Goal: Navigation & Orientation: Find specific page/section

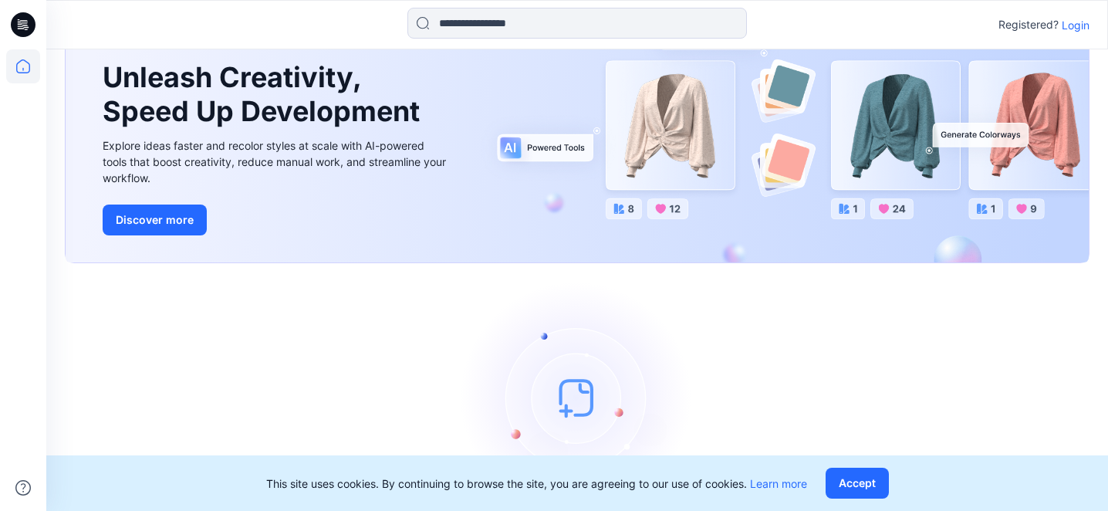
scroll to position [148, 0]
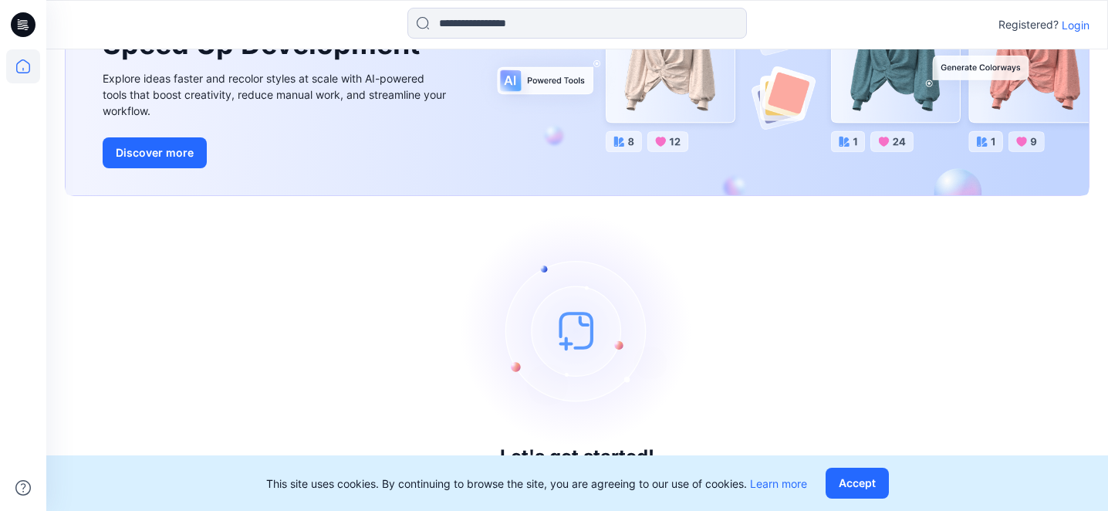
drag, startPoint x: 854, startPoint y: 485, endPoint x: 589, endPoint y: 382, distance: 284.2
click at [850, 483] on button "Accept" at bounding box center [857, 483] width 63 height 31
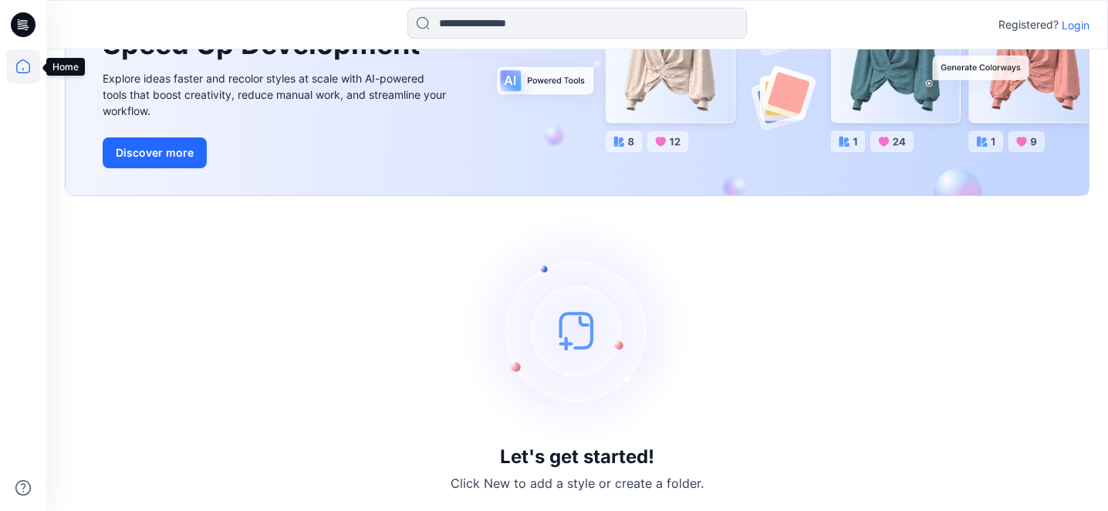
click at [29, 68] on icon at bounding box center [23, 66] width 34 height 34
click at [25, 32] on icon at bounding box center [23, 24] width 25 height 25
click at [1080, 25] on p "Login" at bounding box center [1076, 25] width 28 height 16
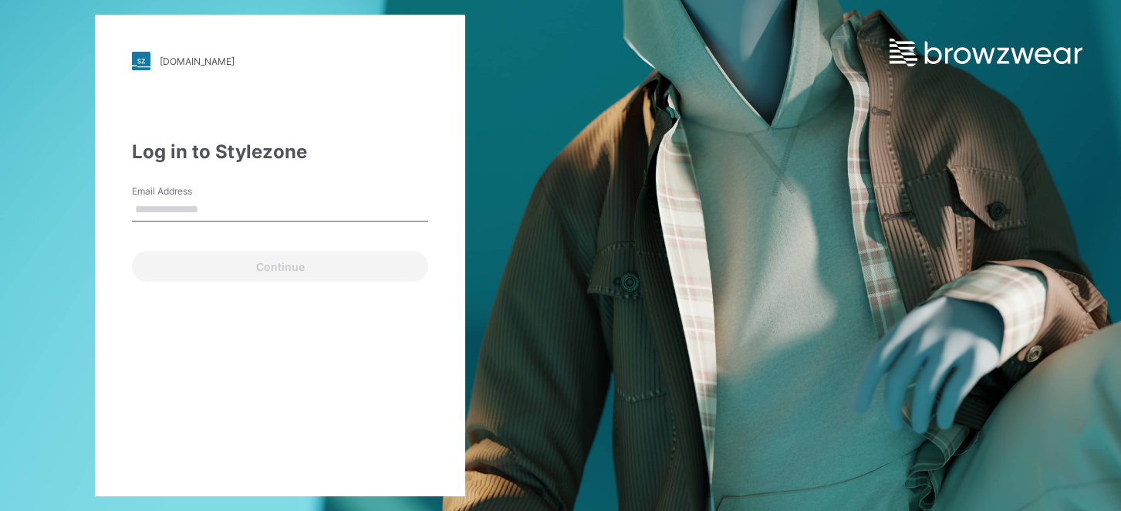
type input "**********"
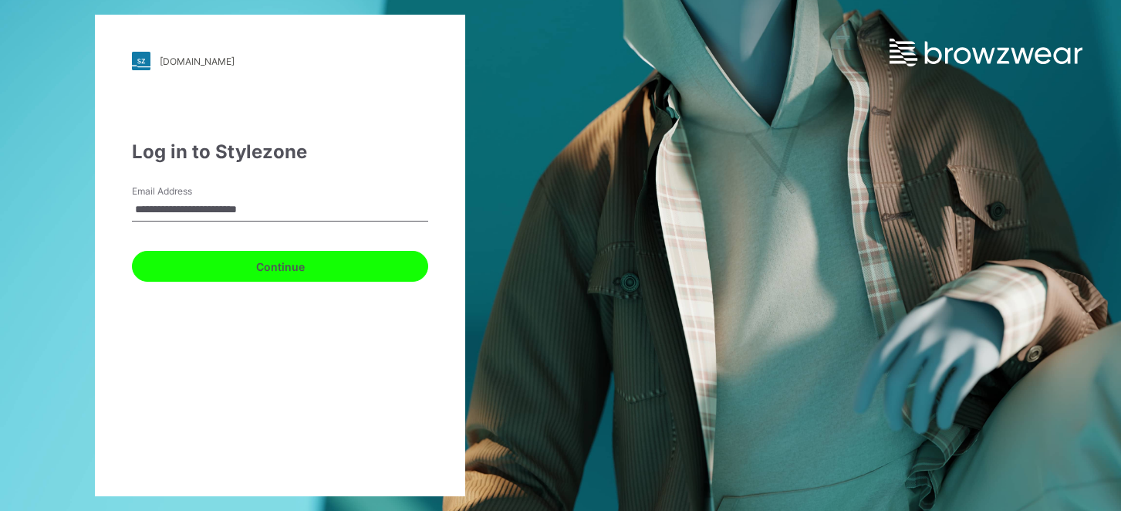
click at [245, 257] on button "Continue" at bounding box center [280, 266] width 296 height 31
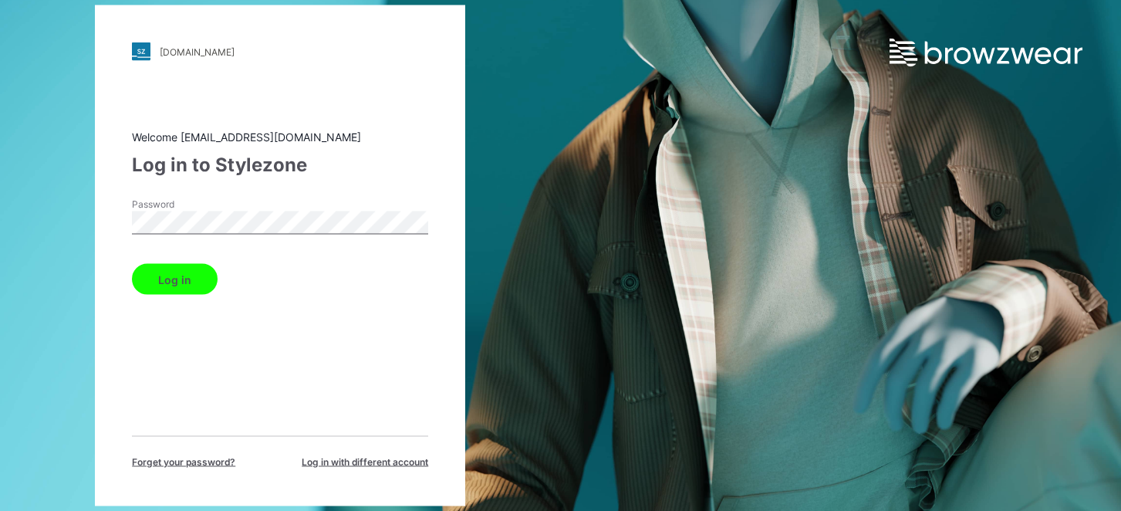
drag, startPoint x: 184, startPoint y: 285, endPoint x: 158, endPoint y: 292, distance: 26.6
click at [182, 285] on button "Log in" at bounding box center [175, 279] width 86 height 31
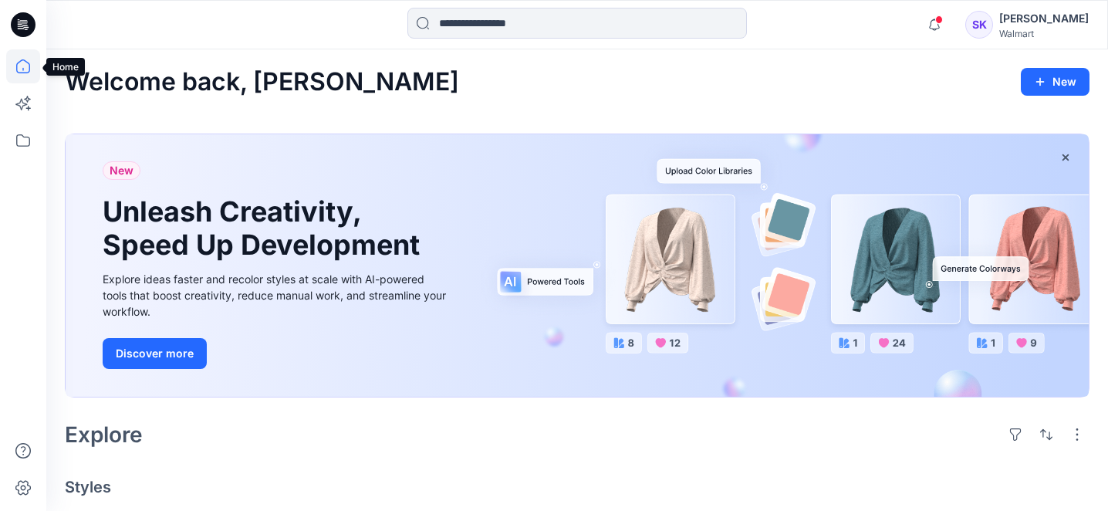
click at [31, 65] on icon at bounding box center [23, 66] width 34 height 34
click at [22, 64] on icon at bounding box center [23, 66] width 34 height 34
click at [25, 132] on icon at bounding box center [23, 140] width 34 height 34
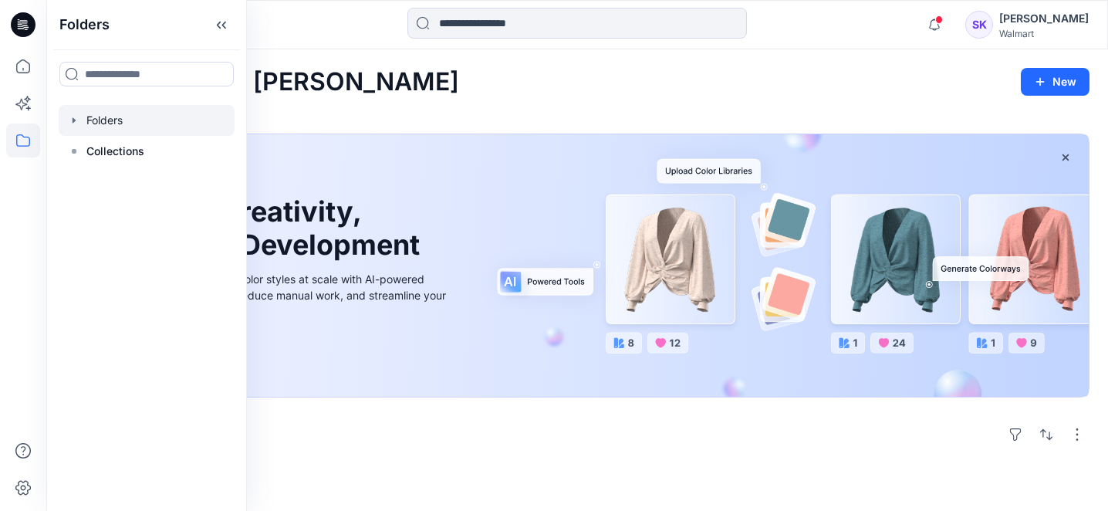
click at [106, 120] on div at bounding box center [147, 120] width 176 height 31
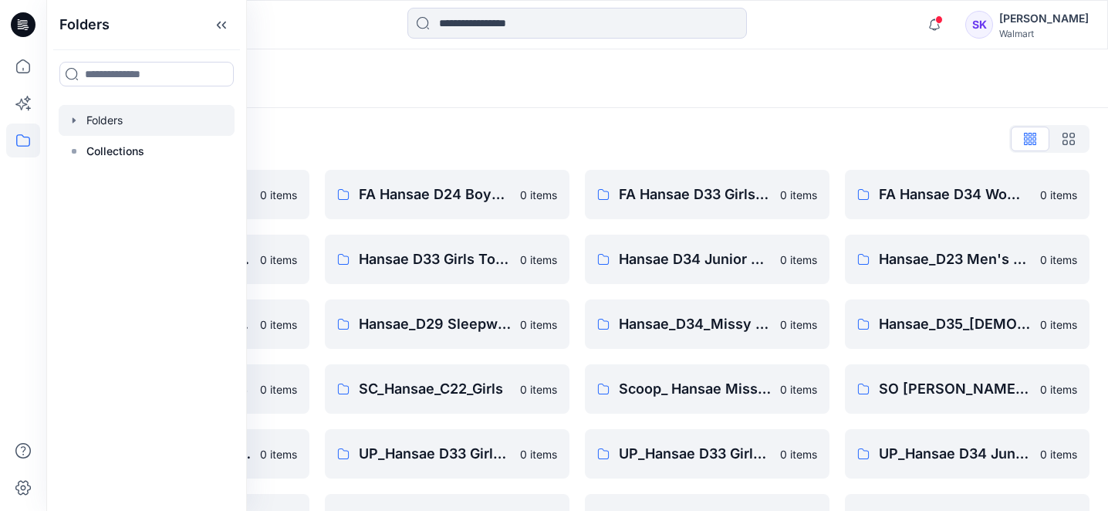
click at [728, 68] on div "Folders" at bounding box center [517, 79] width 904 height 22
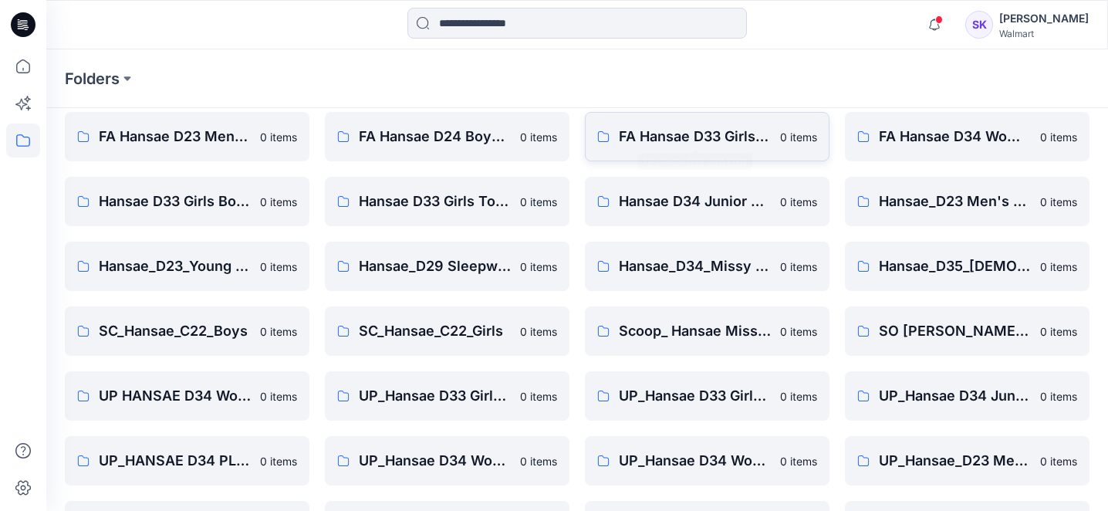
scroll to position [116, 0]
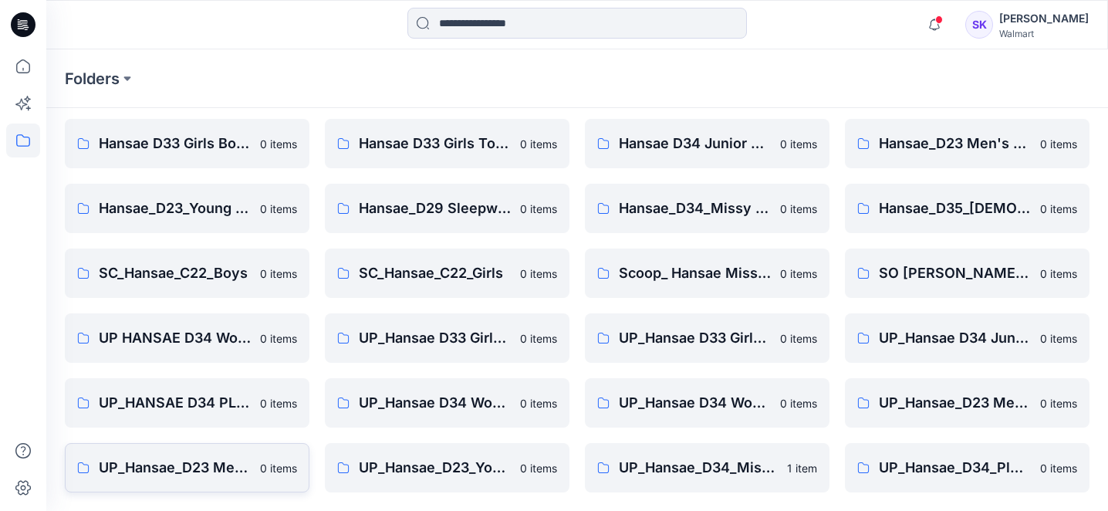
click at [150, 460] on p "UP_Hansae_D23 Men's Top" at bounding box center [175, 468] width 152 height 22
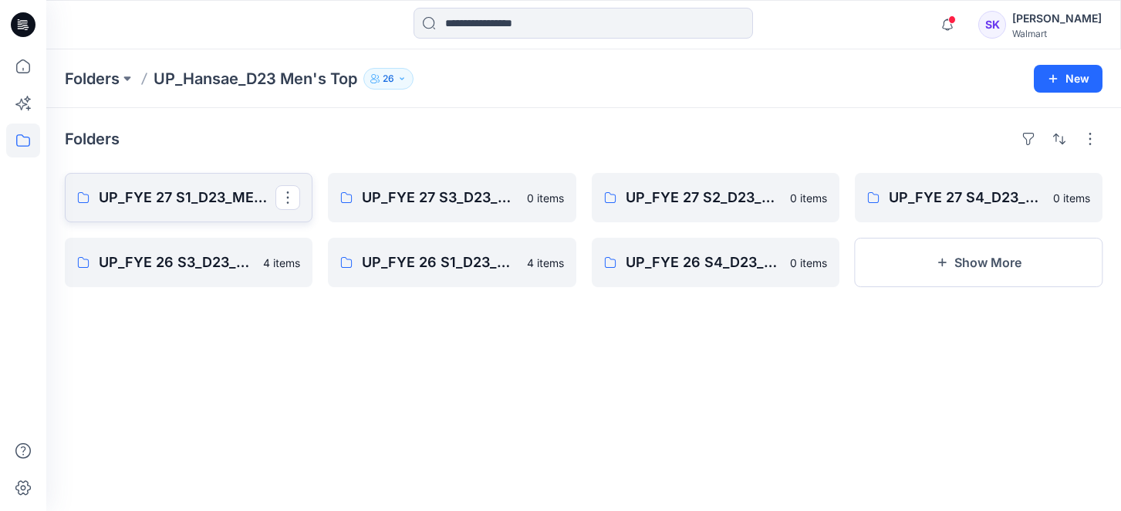
click at [197, 209] on link "UP_FYE 27 S1_D23_MEN’S TOP HANSAE" at bounding box center [189, 197] width 248 height 49
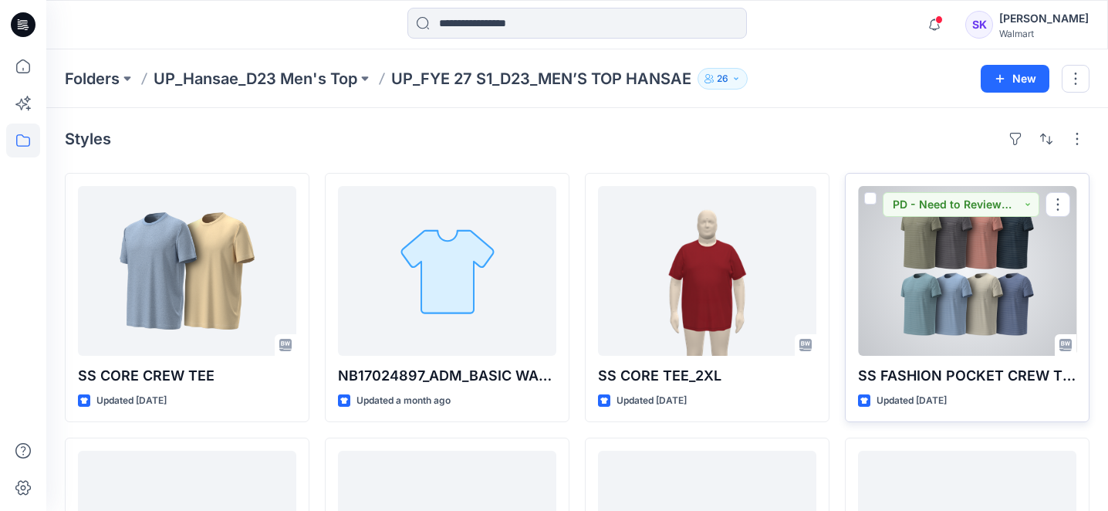
click at [999, 302] on div at bounding box center [967, 271] width 218 height 170
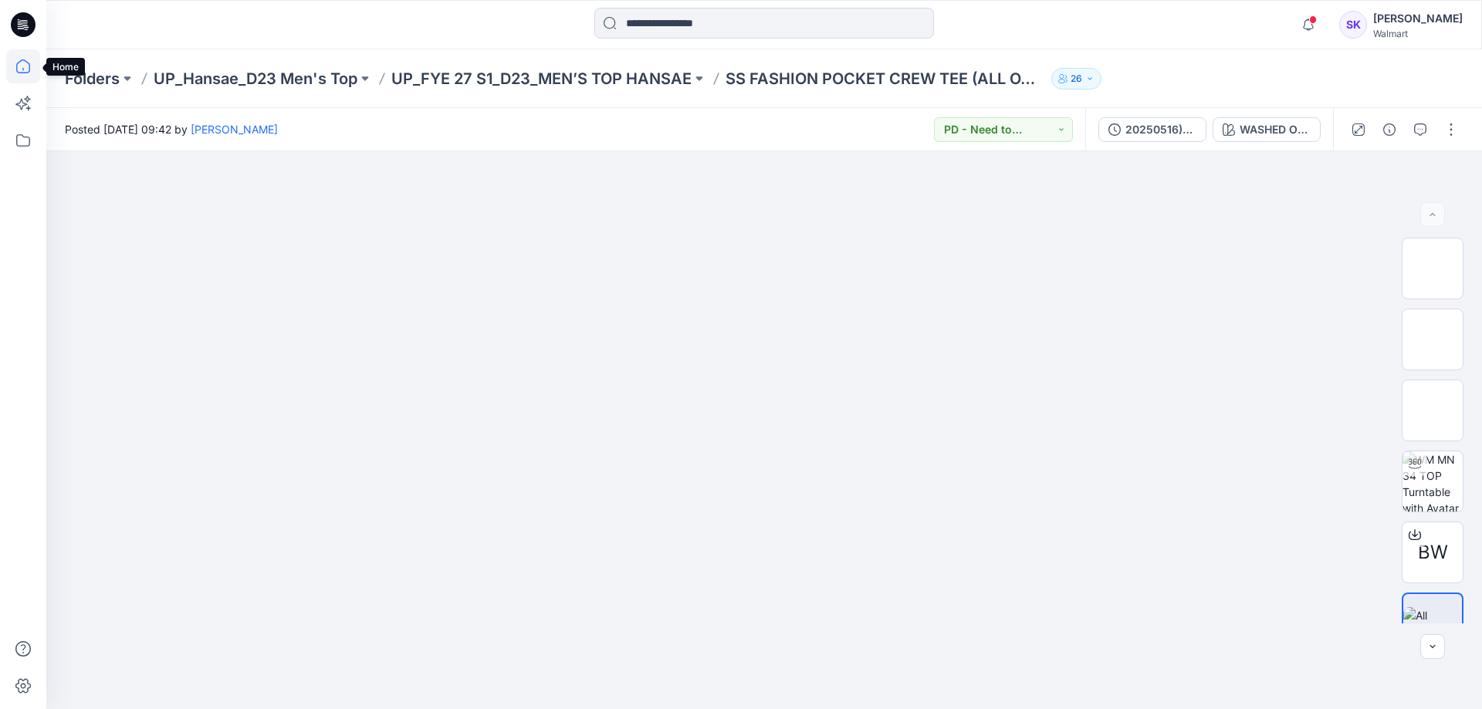
click at [19, 63] on icon at bounding box center [23, 66] width 14 height 14
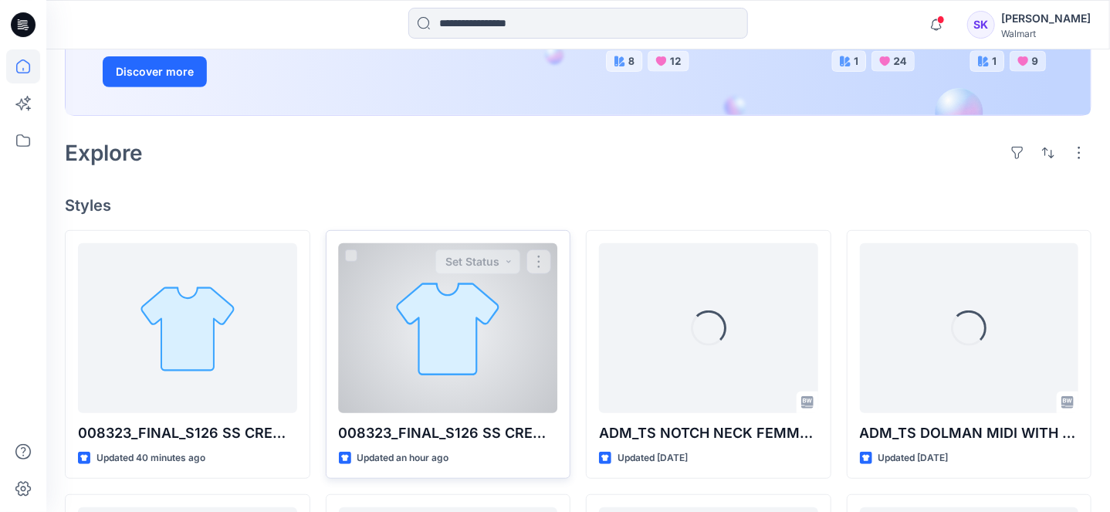
scroll to position [463, 0]
